Goal: Check status: Check status

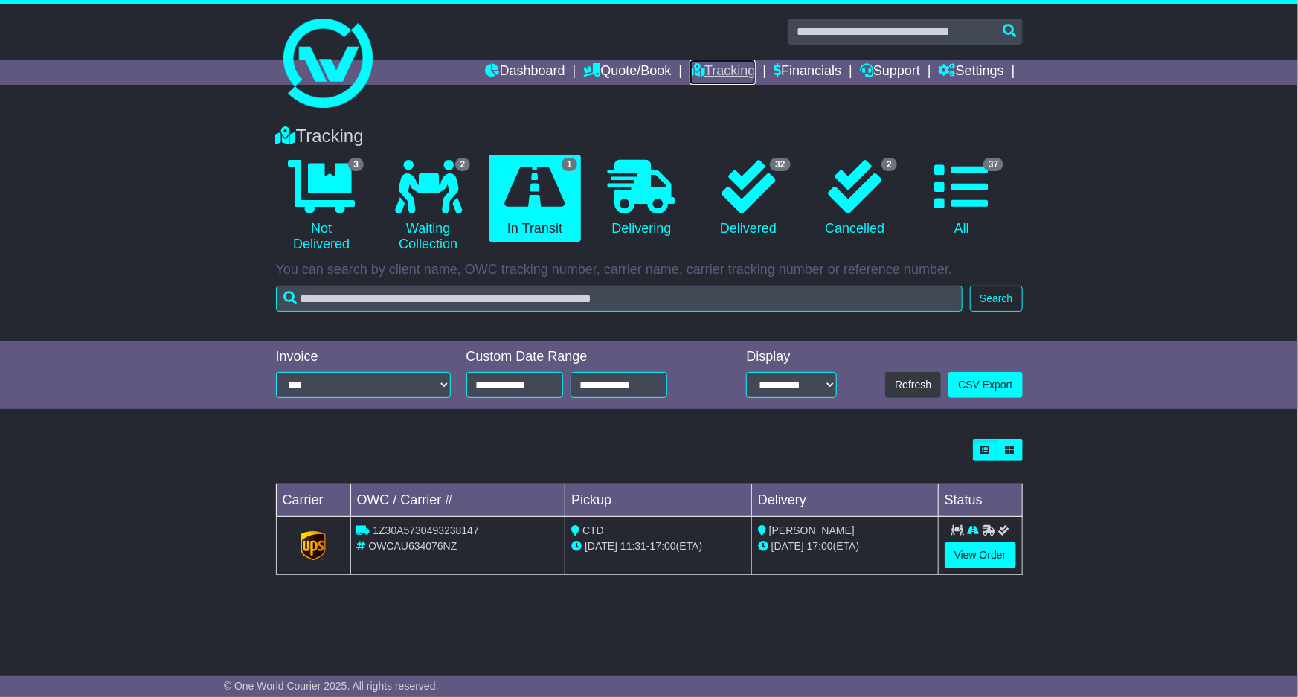
click at [724, 74] on link "Tracking" at bounding box center [722, 72] width 65 height 25
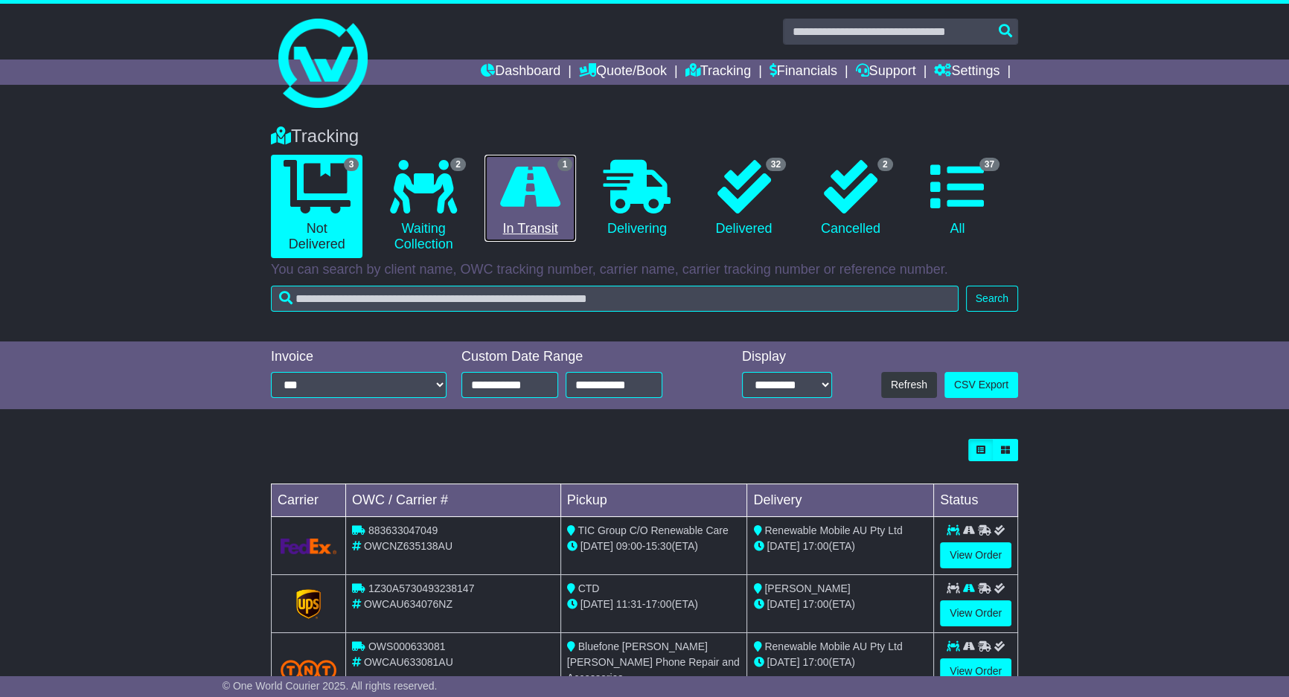
click at [538, 199] on icon at bounding box center [530, 187] width 60 height 54
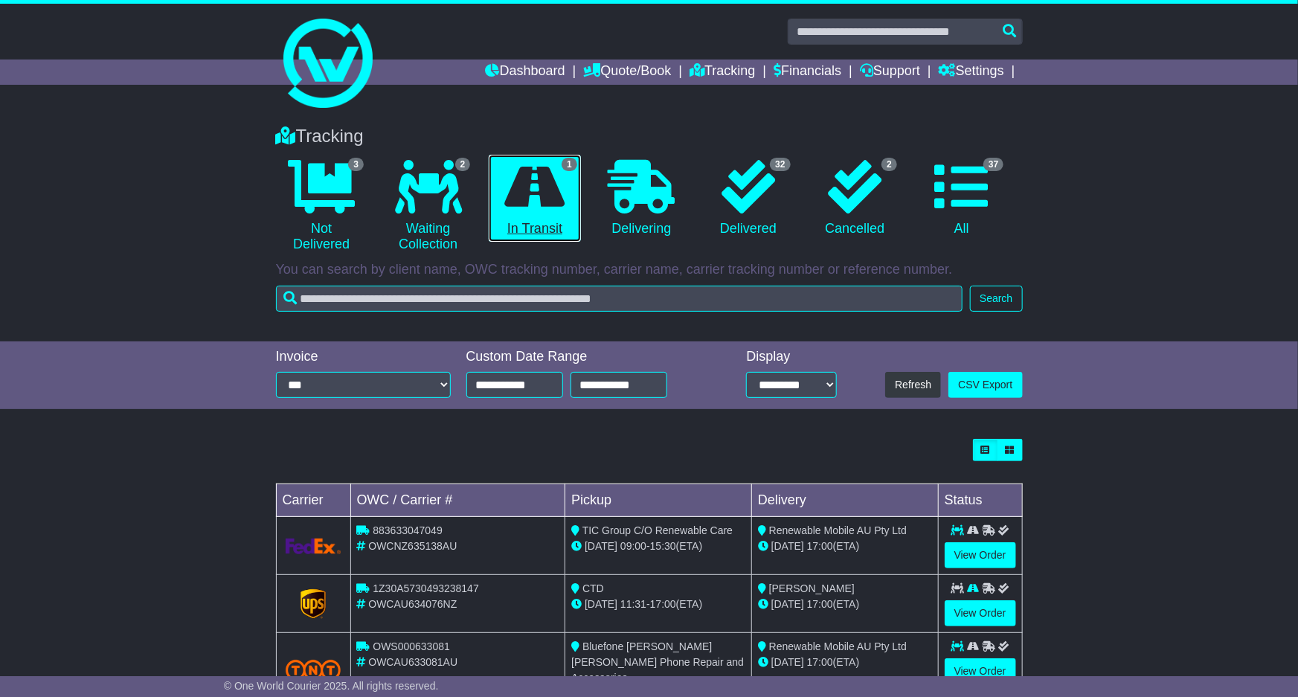
click at [538, 199] on icon at bounding box center [535, 187] width 60 height 54
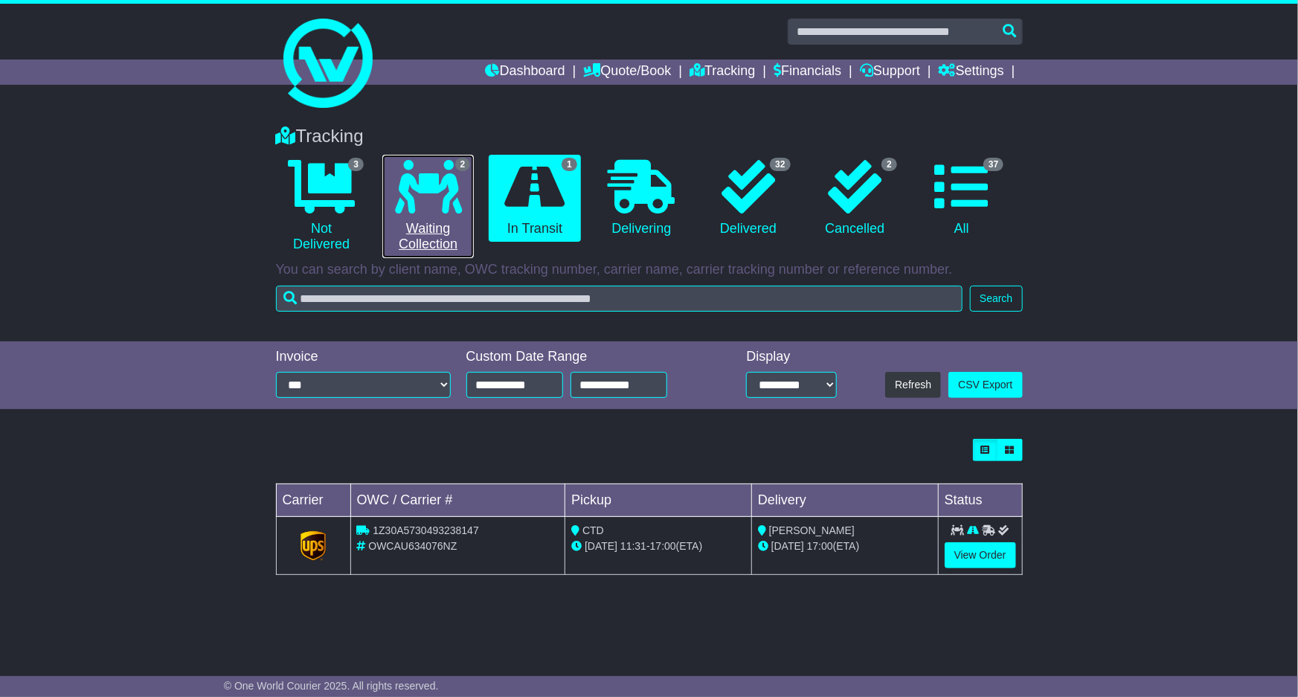
click at [454, 233] on link "2 Waiting Collection" at bounding box center [428, 206] width 92 height 103
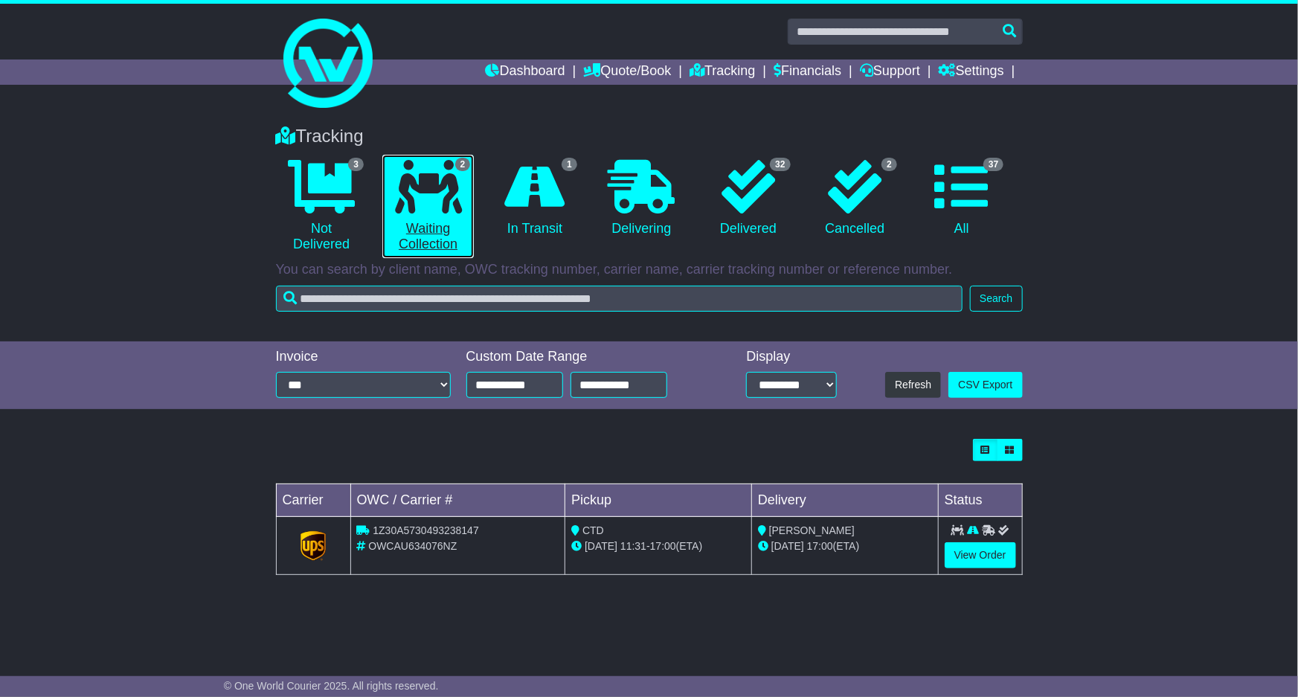
click at [454, 231] on link "2 Waiting Collection" at bounding box center [428, 206] width 92 height 103
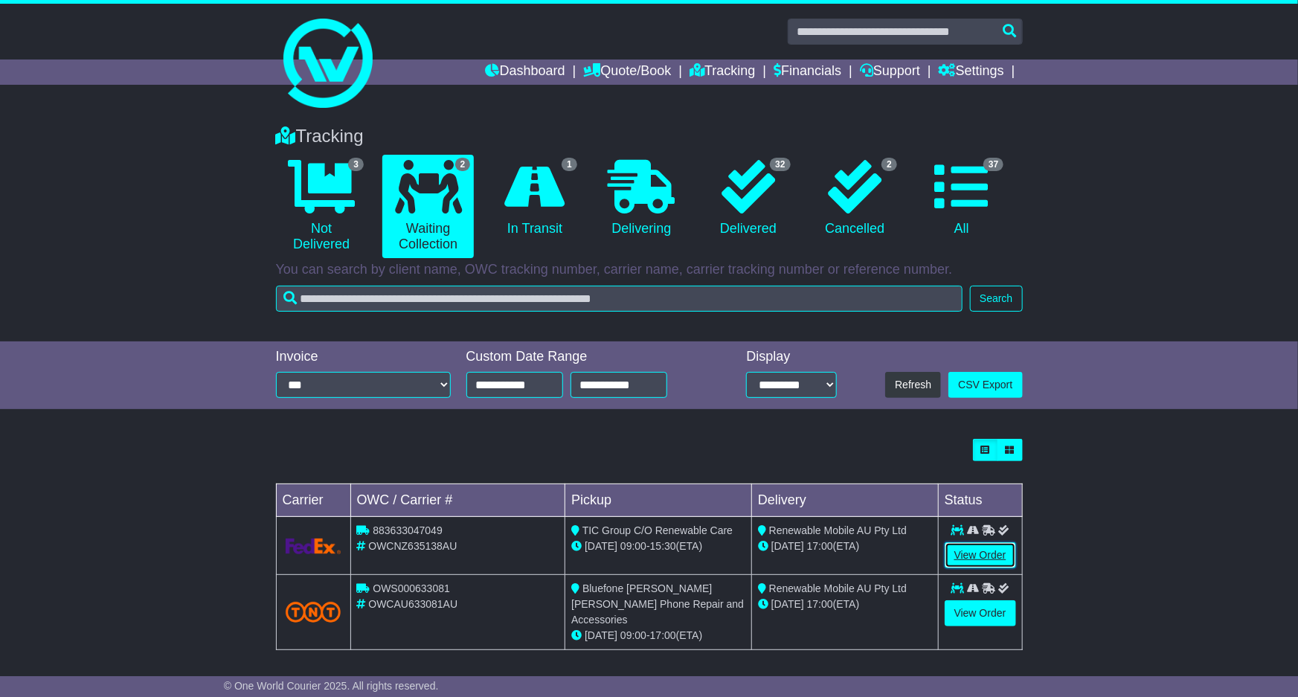
click at [986, 546] on link "View Order" at bounding box center [980, 555] width 71 height 26
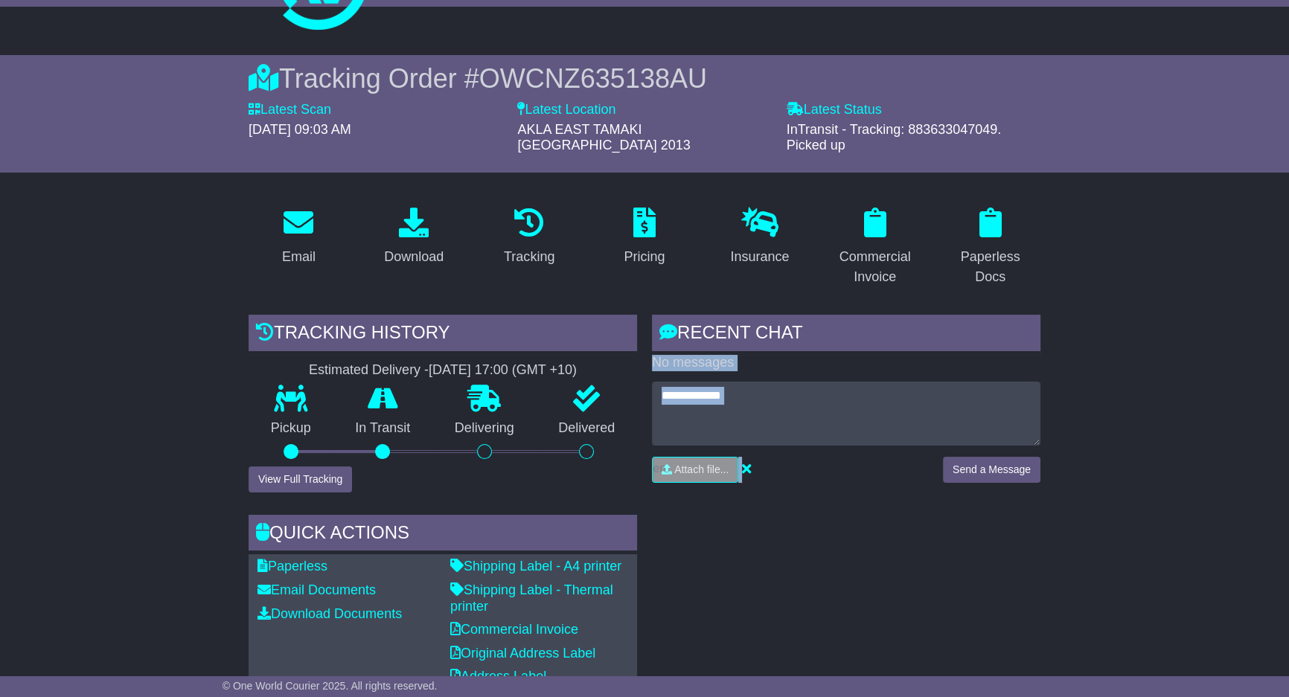
scroll to position [180, 0]
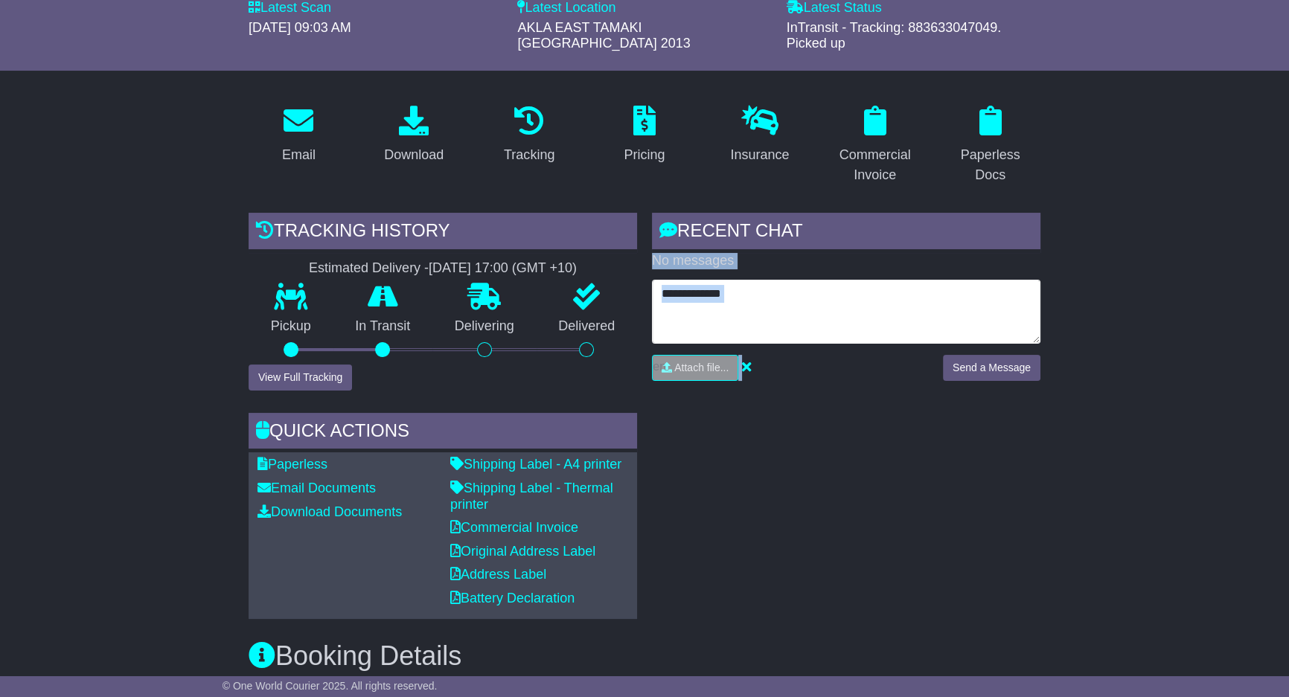
click at [799, 280] on textarea at bounding box center [846, 312] width 388 height 64
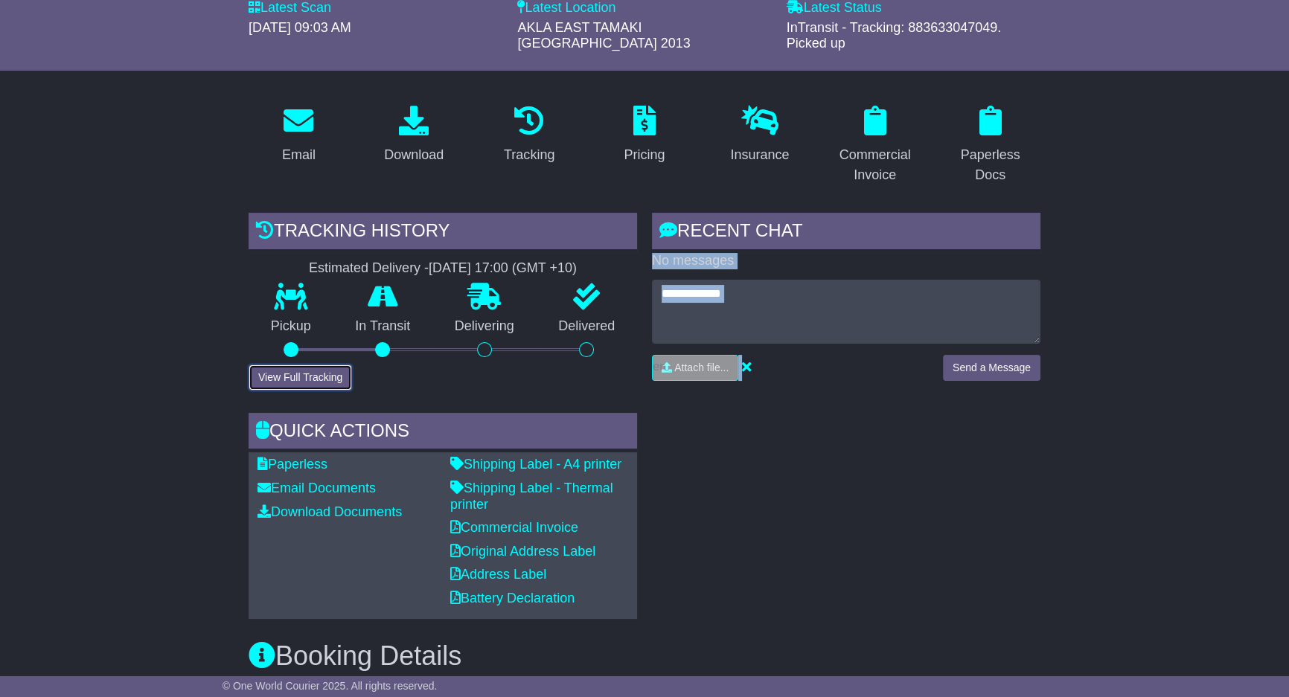
click at [329, 369] on button "View Full Tracking" at bounding box center [299, 378] width 103 height 26
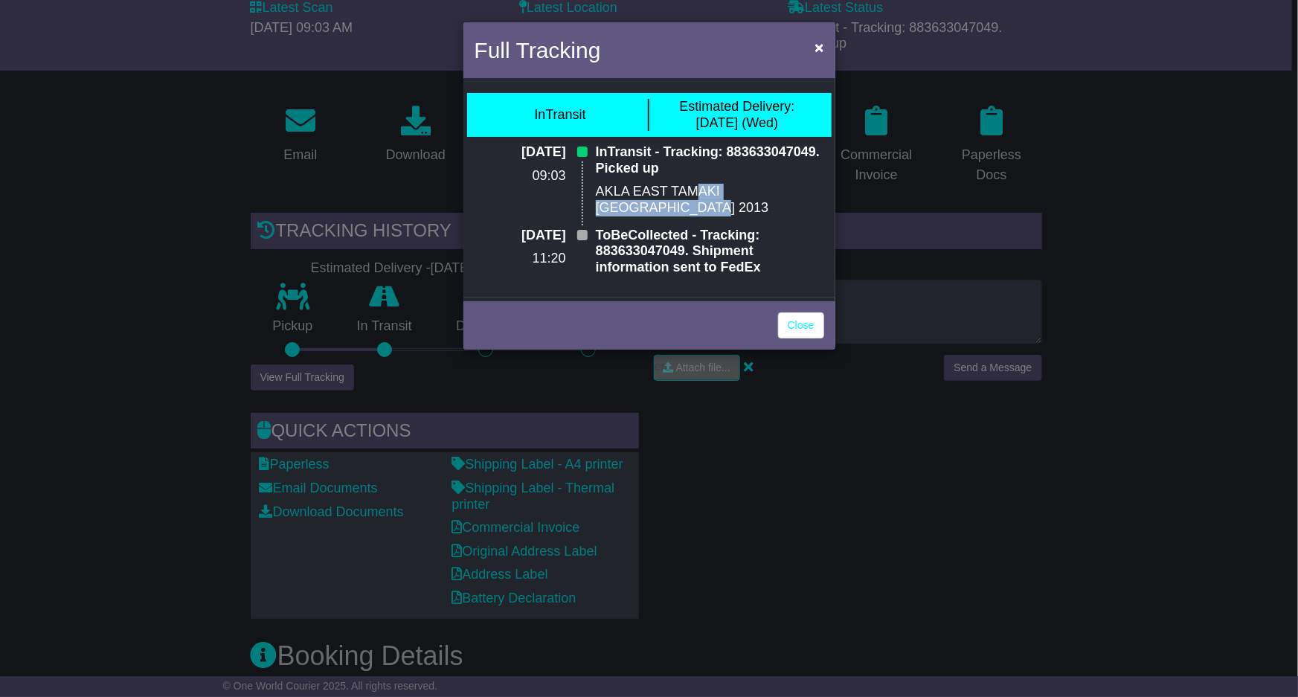
drag, startPoint x: 708, startPoint y: 224, endPoint x: 702, endPoint y: 180, distance: 44.2
click at [702, 180] on div "InTransit - Tracking: 883633047049. Picked up AKLA EAST TAMAKI New Zealand 2013" at bounding box center [709, 185] width 243 height 83
drag, startPoint x: 610, startPoint y: 189, endPoint x: 685, endPoint y: 196, distance: 75.4
click at [685, 196] on p "AKLA EAST TAMAKI New Zealand 2013" at bounding box center [710, 200] width 228 height 32
click at [194, 275] on div "Full Tracking × InTransit Estimated Delivery: 20 Aug (Wed) 19 Aug 2025 09:03 In…" at bounding box center [649, 348] width 1298 height 697
